Goal: Task Accomplishment & Management: Manage account settings

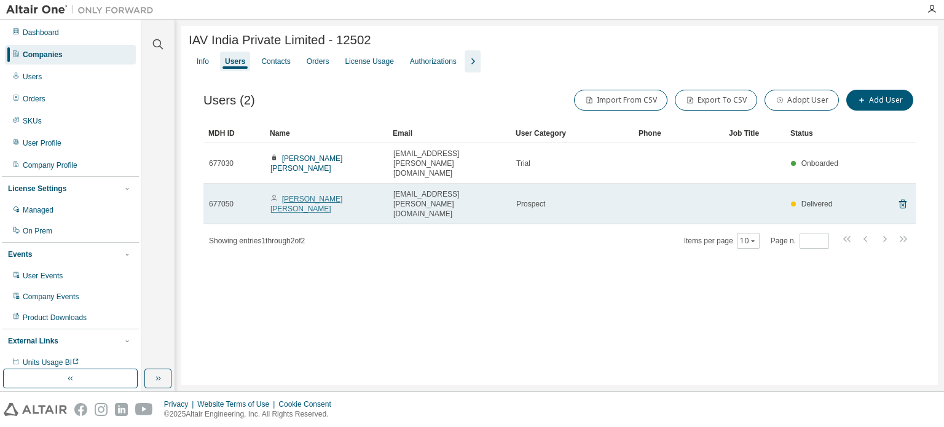
click at [324, 195] on link "[PERSON_NAME] [PERSON_NAME]" at bounding box center [306, 204] width 72 height 18
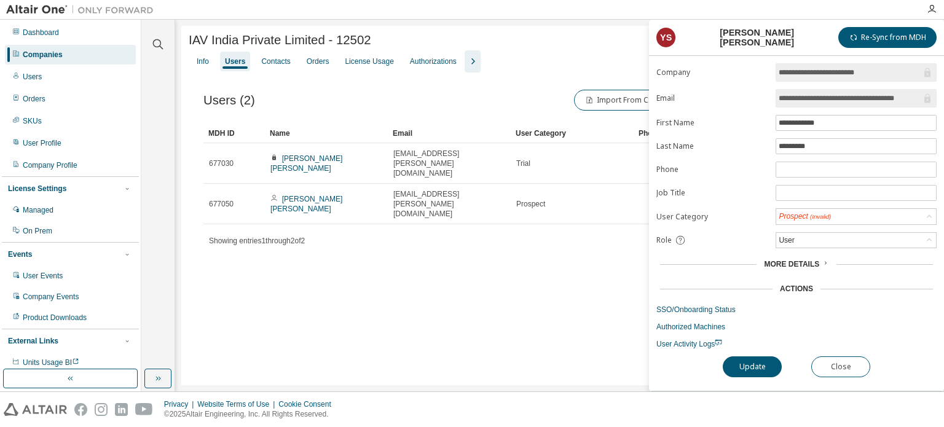
click at [702, 302] on form "**********" at bounding box center [796, 206] width 280 height 286
click at [705, 311] on link "SSO/Onboarding Status" at bounding box center [796, 310] width 280 height 10
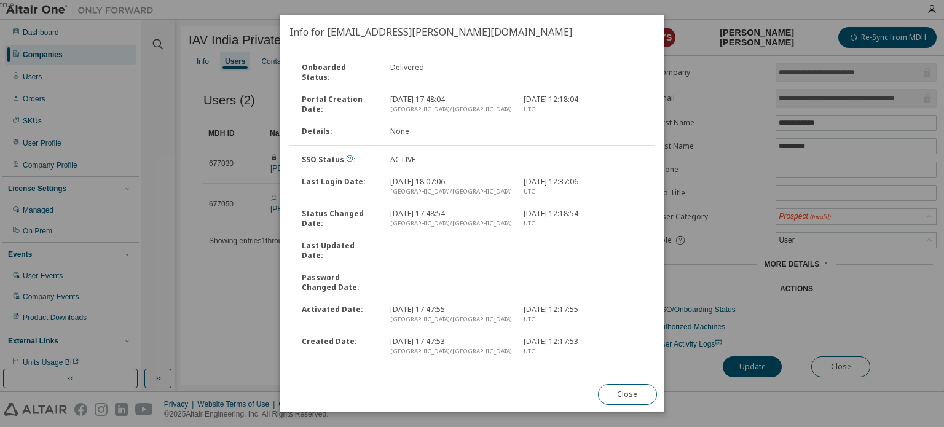
click at [434, 377] on div "Info for extern.yogesh.kumar.shanmugam@iav.de Onboarded Status : Delivered Port…" at bounding box center [472, 213] width 385 height 397
click at [420, 375] on link "Reset Okta Account" at bounding box center [428, 380] width 68 height 10
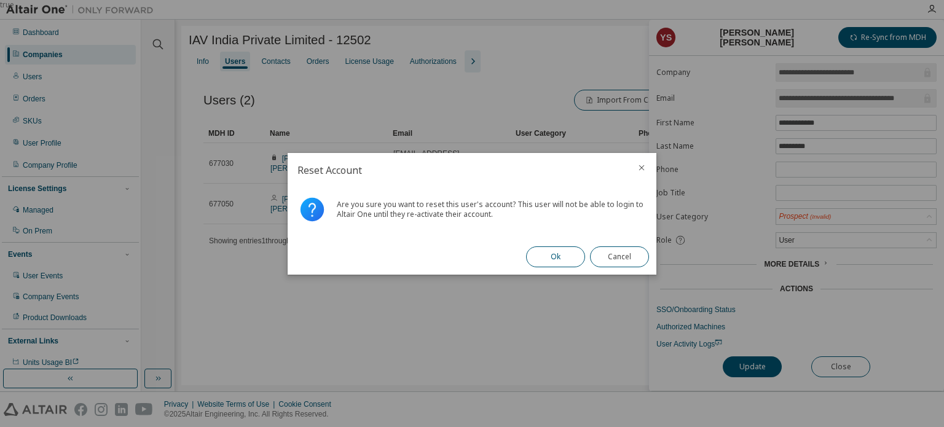
click at [548, 260] on button "Ok" at bounding box center [555, 256] width 59 height 21
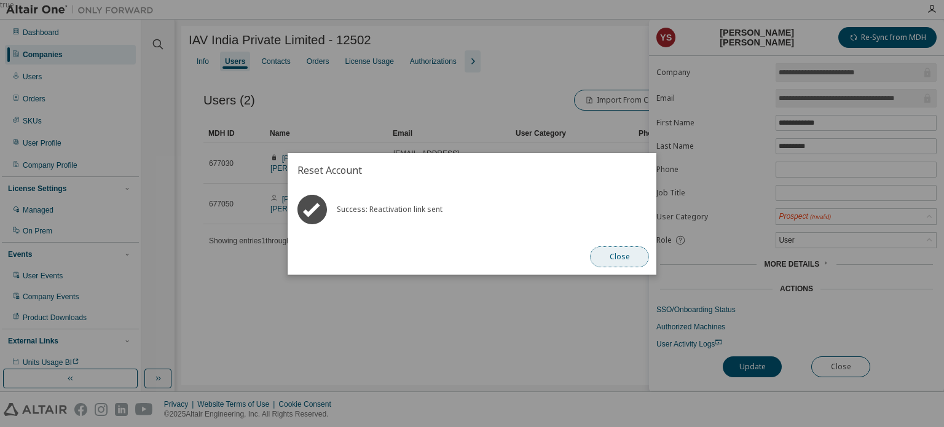
click at [609, 251] on button "Close" at bounding box center [619, 256] width 59 height 21
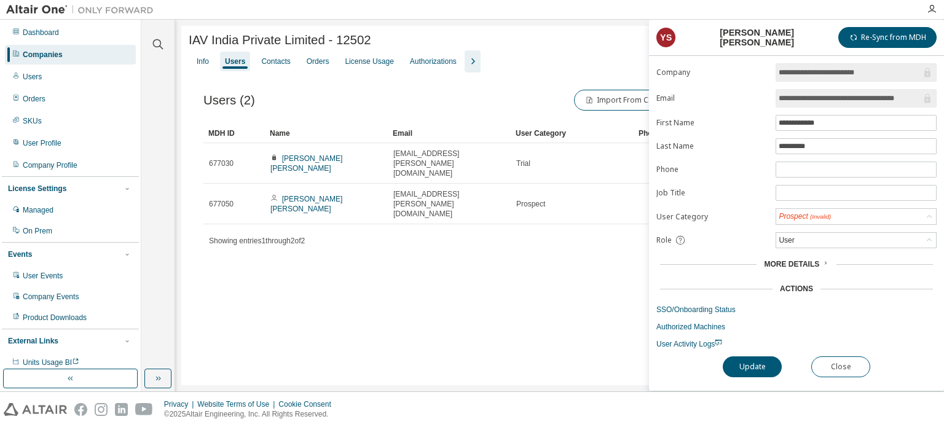
click at [537, 255] on div "IAV India Private Limited - 12502 Clear Load Save Save As Field Operator Value …" at bounding box center [559, 205] width 756 height 359
click at [842, 360] on button "Close" at bounding box center [840, 366] width 59 height 21
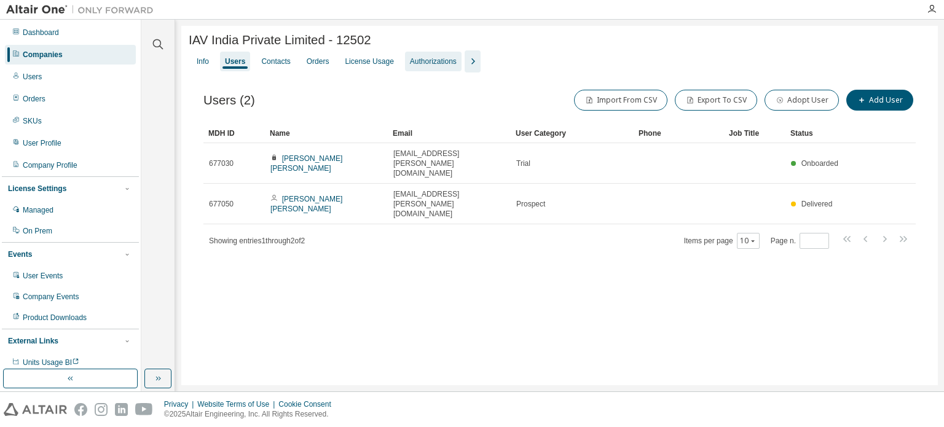
click at [447, 68] on div "Authorizations" at bounding box center [433, 62] width 57 height 20
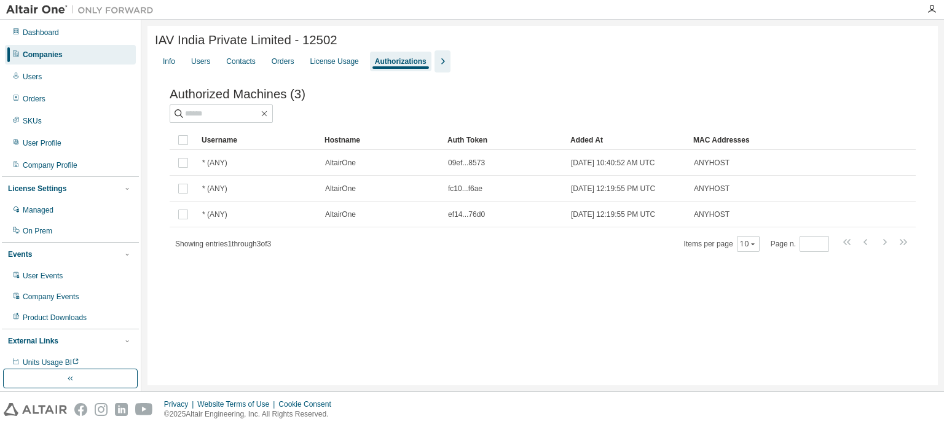
click at [450, 68] on icon "button" at bounding box center [442, 61] width 15 height 15
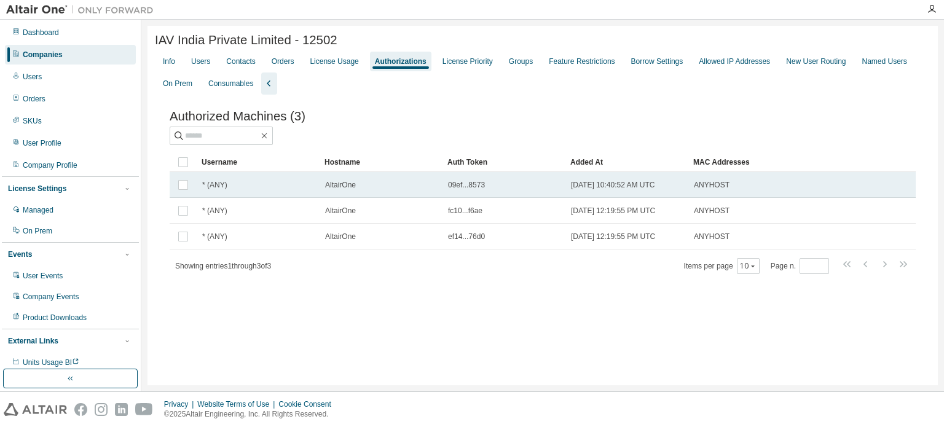
click at [862, 192] on tr "* (ANY) AltairOne 09ef...8573 2025-08-14 10:40:52 AM UTC ANYHOST" at bounding box center [543, 185] width 746 height 26
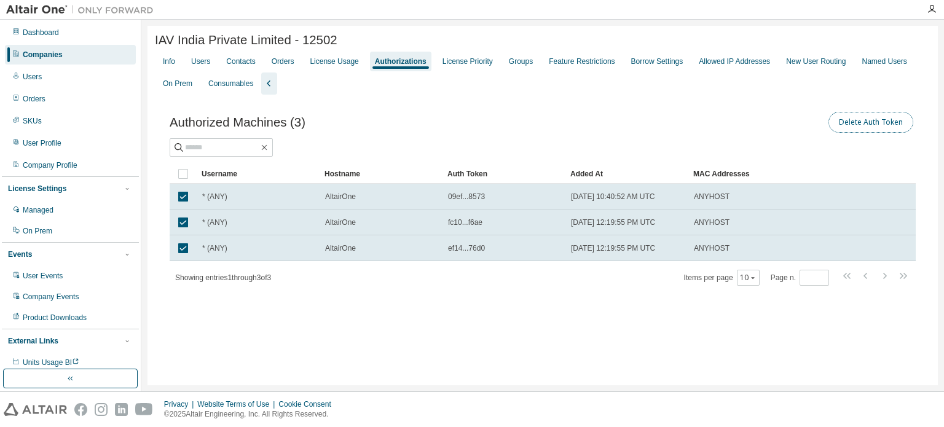
click at [890, 119] on button "Delete Auth Token" at bounding box center [870, 122] width 85 height 21
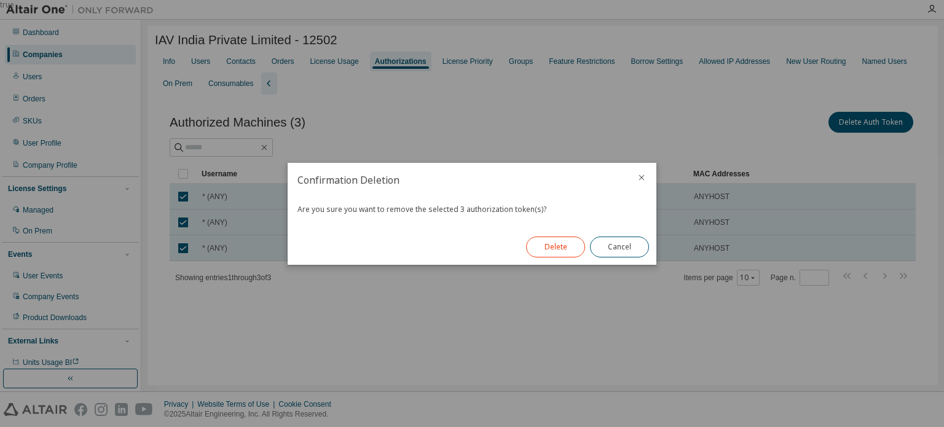
click at [561, 254] on button "Delete" at bounding box center [555, 247] width 59 height 21
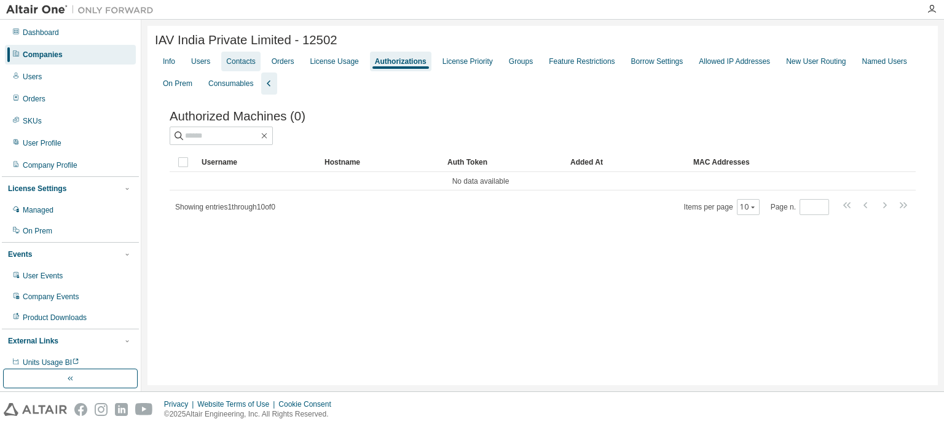
click at [236, 63] on div "Contacts" at bounding box center [240, 62] width 29 height 10
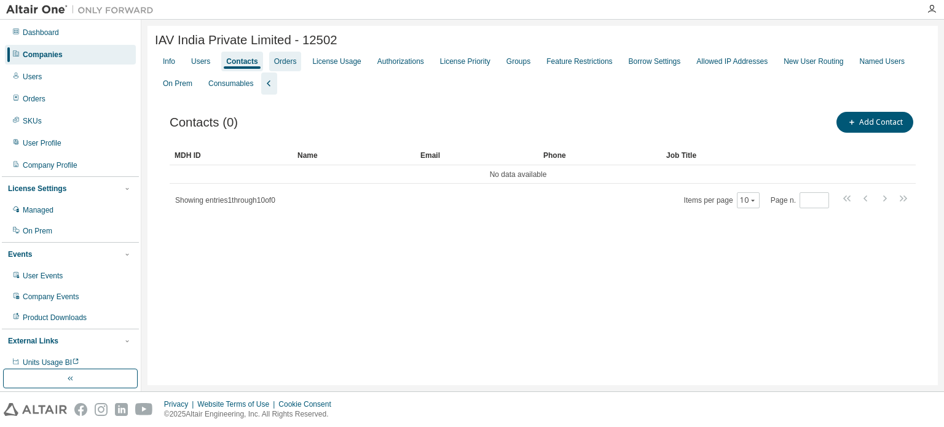
click at [284, 64] on div "Orders" at bounding box center [285, 62] width 23 height 10
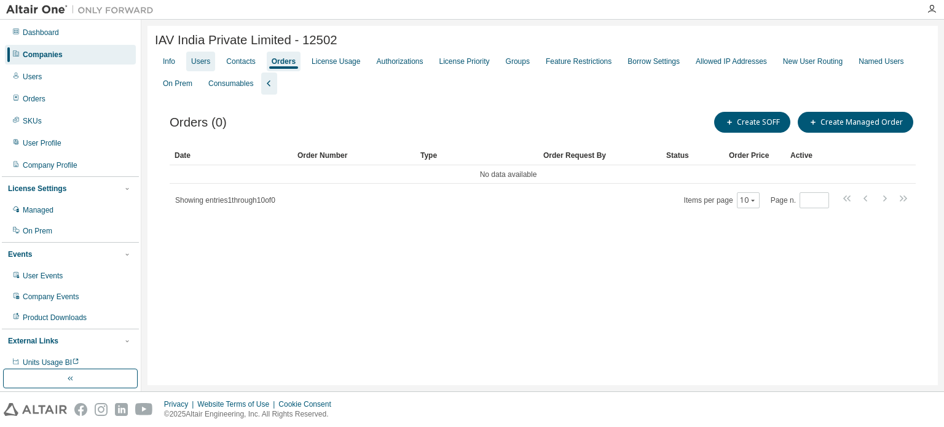
click at [200, 66] on div "Users" at bounding box center [200, 62] width 19 height 10
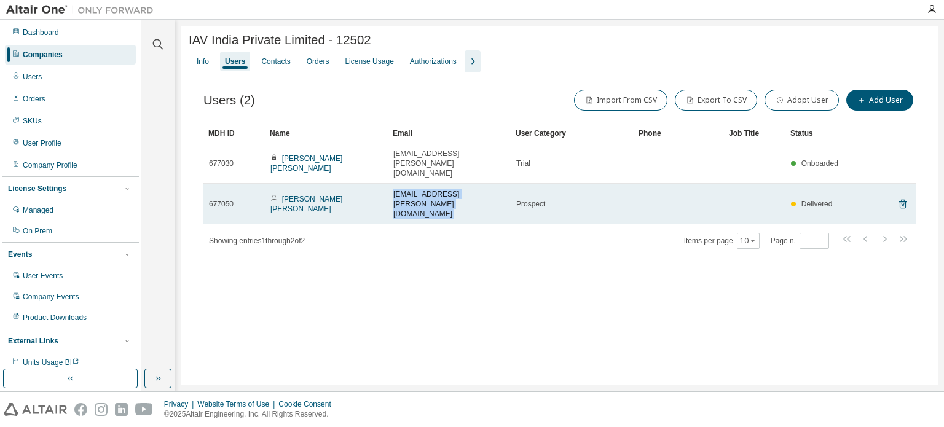
drag, startPoint x: 515, startPoint y: 181, endPoint x: 393, endPoint y: 169, distance: 122.9
click at [393, 184] on tr "677050 [PERSON_NAME] [PERSON_NAME] [EMAIL_ADDRESS][PERSON_NAME][DOMAIN_NAME] Pr…" at bounding box center [559, 204] width 712 height 41
copy td "[EMAIL_ADDRESS][PERSON_NAME][DOMAIN_NAME]"
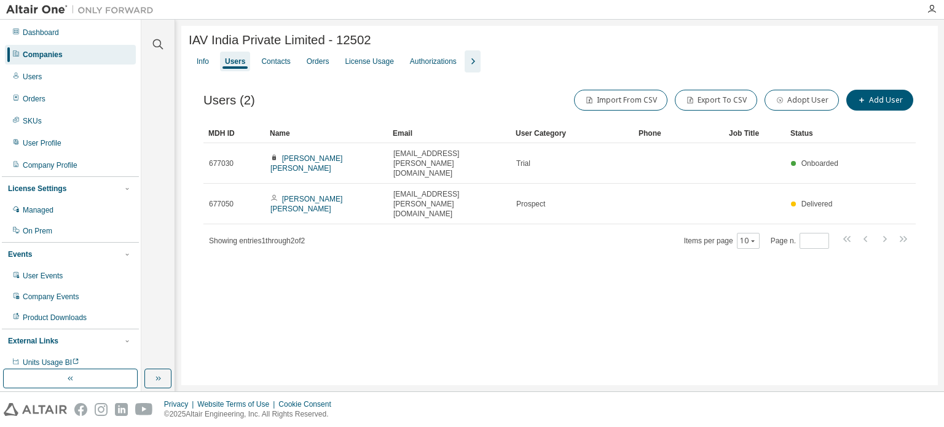
click at [418, 226] on div "Users (2) Import From CSV Export To CSV Adopt User Add User Clear Load Save Sav…" at bounding box center [559, 176] width 741 height 209
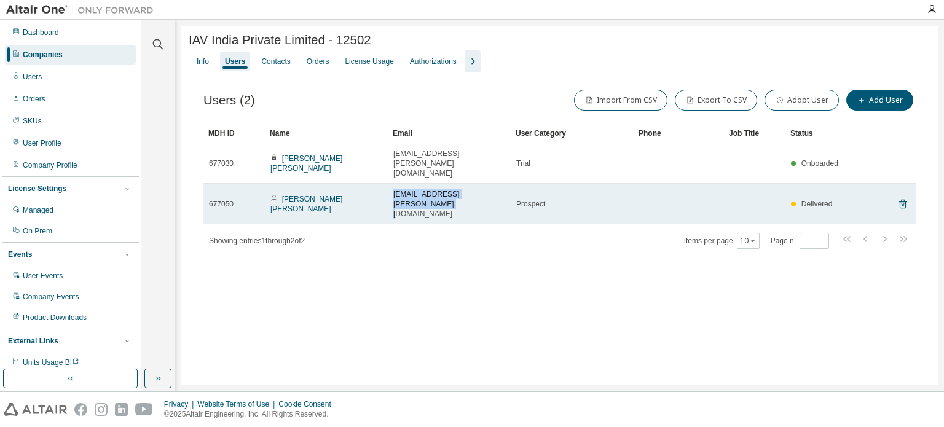
drag, startPoint x: 509, startPoint y: 175, endPoint x: 394, endPoint y: 174, distance: 114.9
click at [394, 189] on span "[EMAIL_ADDRESS][PERSON_NAME][DOMAIN_NAME]" at bounding box center [449, 203] width 112 height 29
copy span "extern.yogesh.[PERSON_NAME].[PERSON_NAME]"
